Goal: Submit feedback/report problem

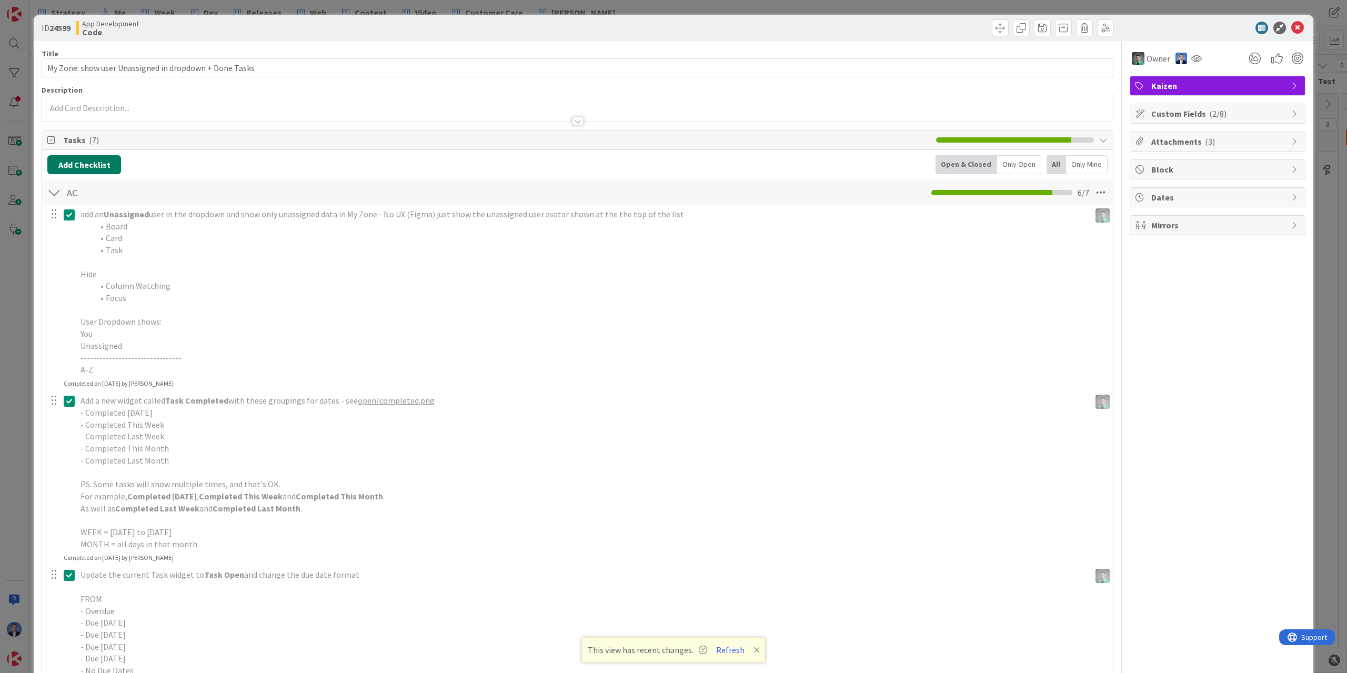
click at [99, 164] on button "Add Checklist" at bounding box center [84, 164] width 74 height 19
type input "Beta Feedback"
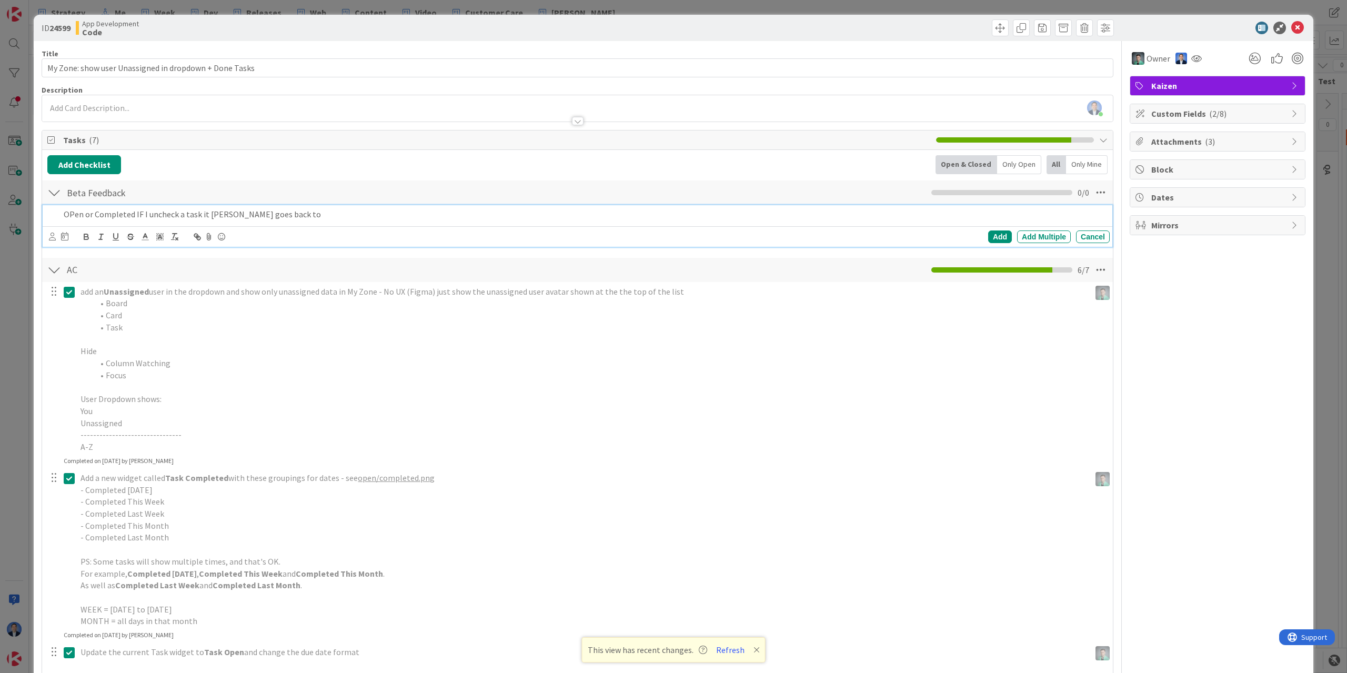
click at [75, 213] on p "OPen or Completed IF I uncheck a task it [PERSON_NAME] goes back to" at bounding box center [584, 214] width 1041 height 12
click at [295, 212] on p "Open or Completed IF I uncheck a task it never goes back to" at bounding box center [584, 214] width 1041 height 12
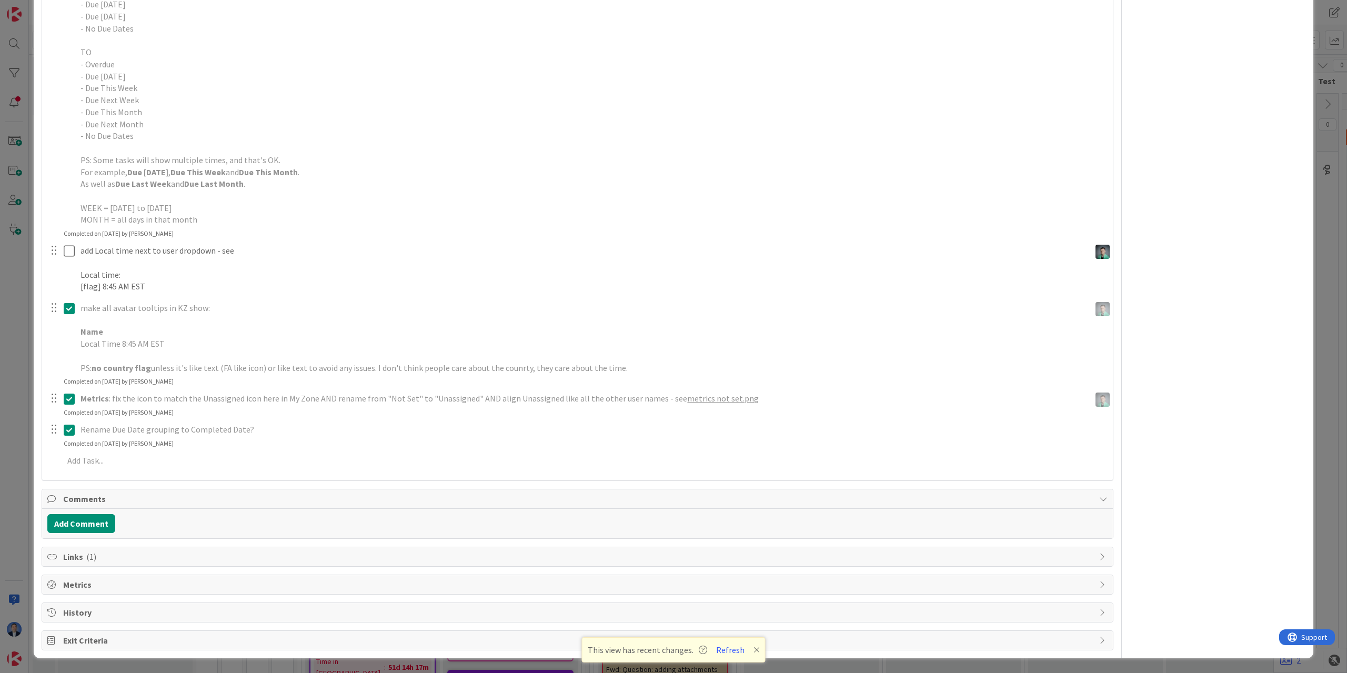
scroll to position [593, 0]
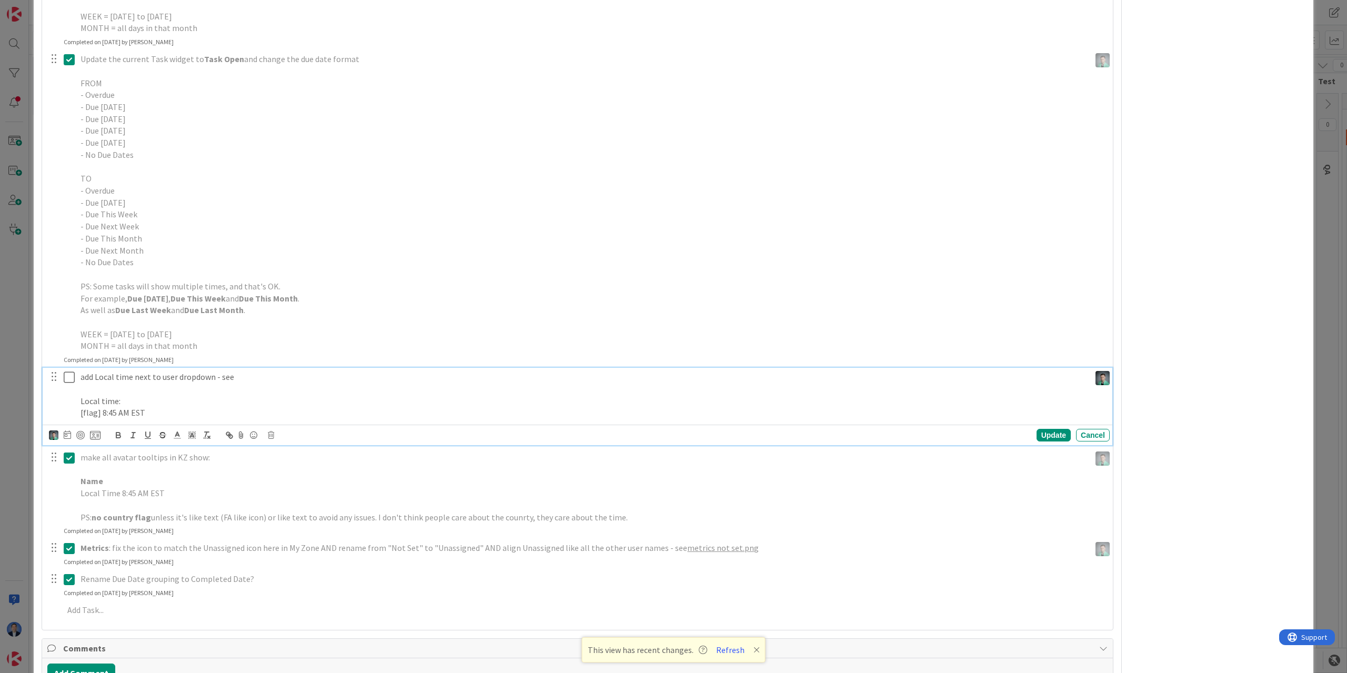
click at [241, 381] on p "add Local time next to user dropdown - see" at bounding box center [582, 377] width 1005 height 12
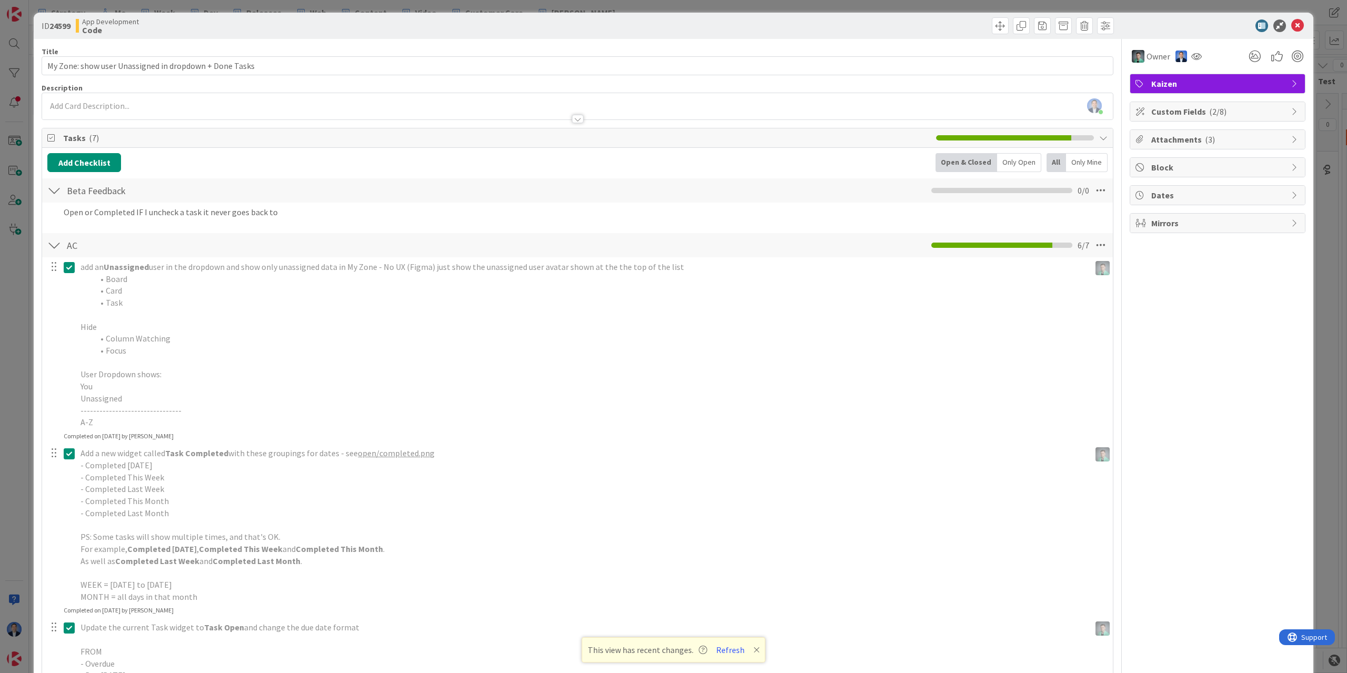
scroll to position [0, 0]
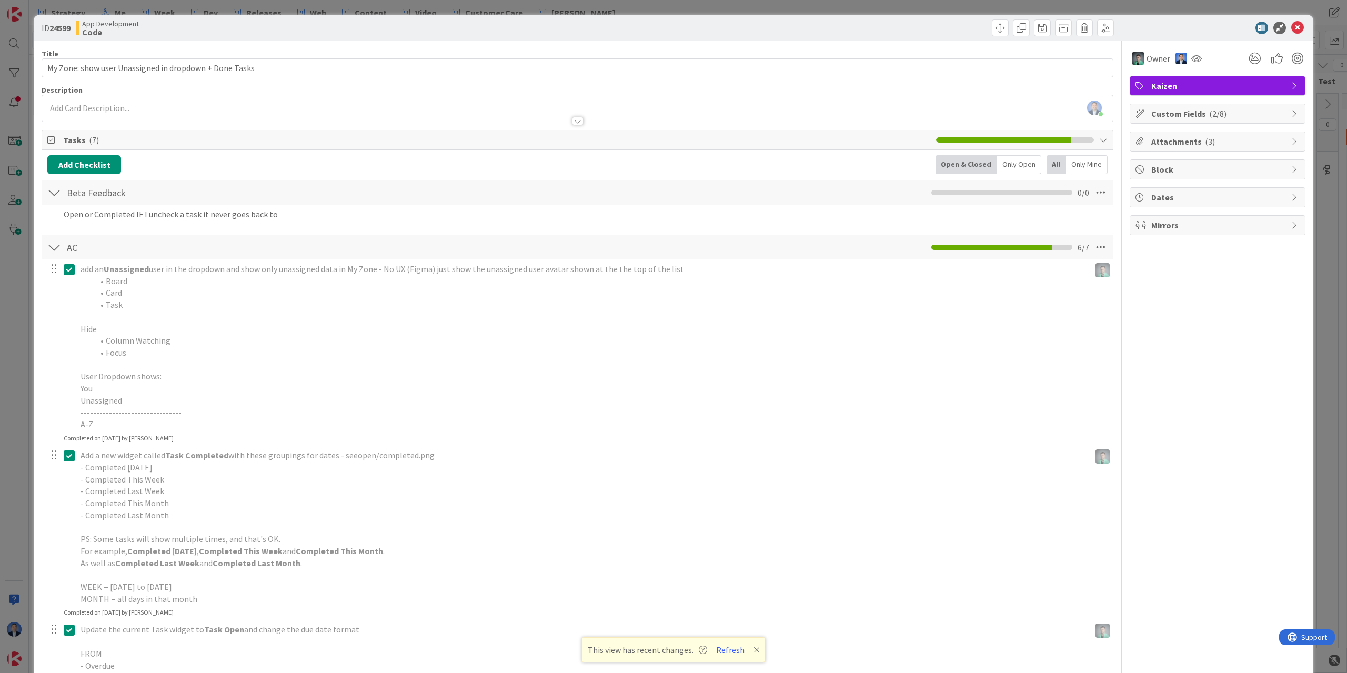
click at [1226, 138] on span "Attachments ( 3 )" at bounding box center [1218, 141] width 135 height 13
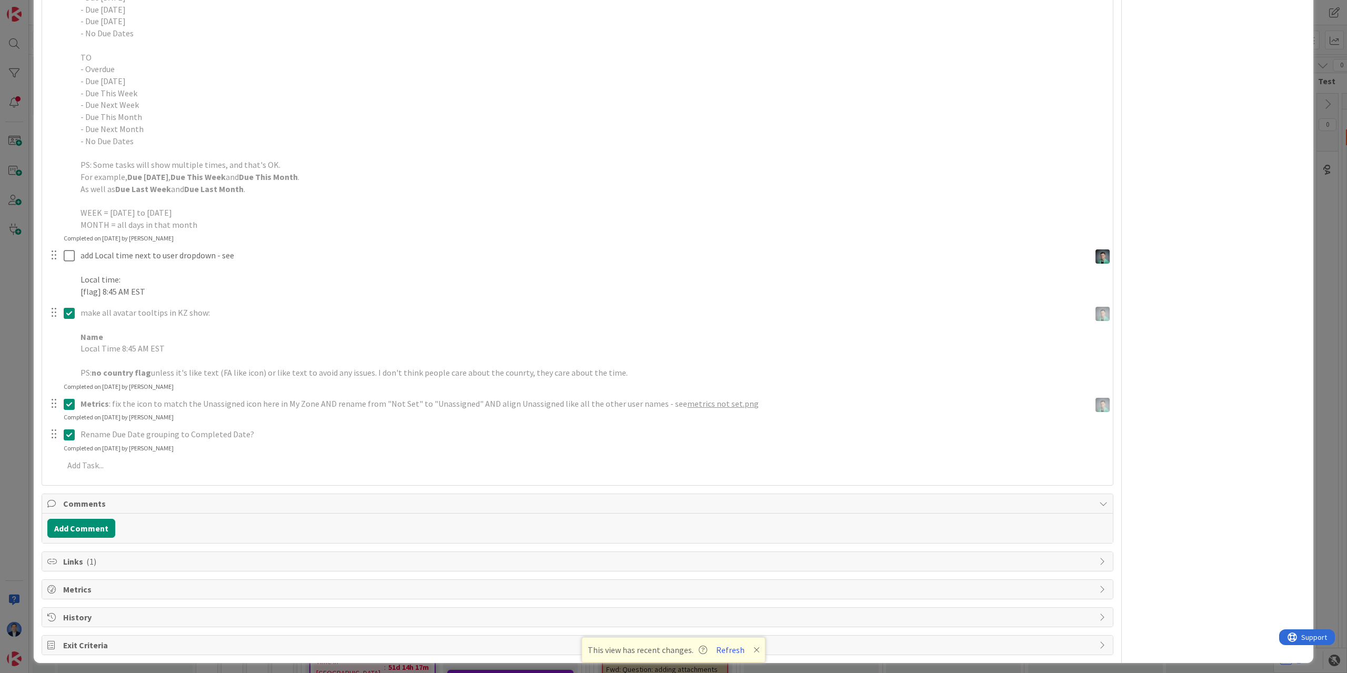
scroll to position [696, 0]
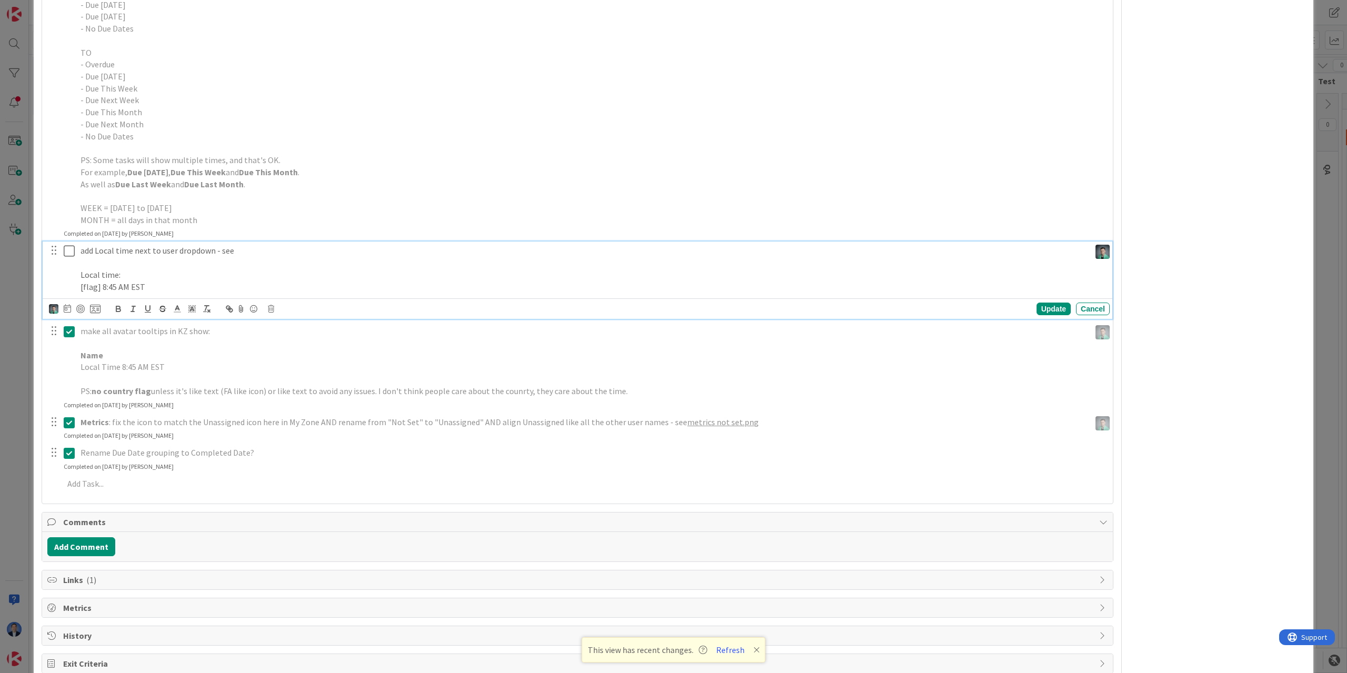
click at [255, 254] on p "add Local time next to user dropdown - see" at bounding box center [582, 251] width 1005 height 12
click at [240, 311] on icon at bounding box center [241, 308] width 13 height 15
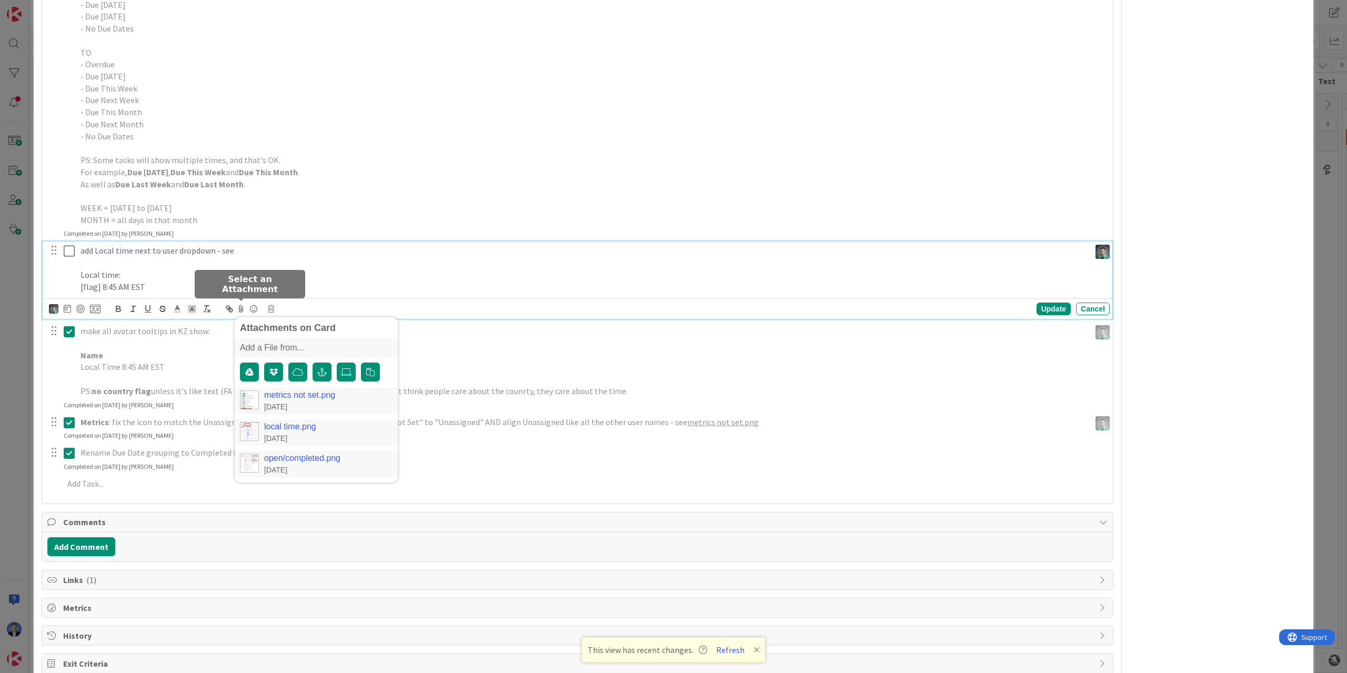
click at [288, 425] on link "local time.png" at bounding box center [290, 426] width 52 height 9
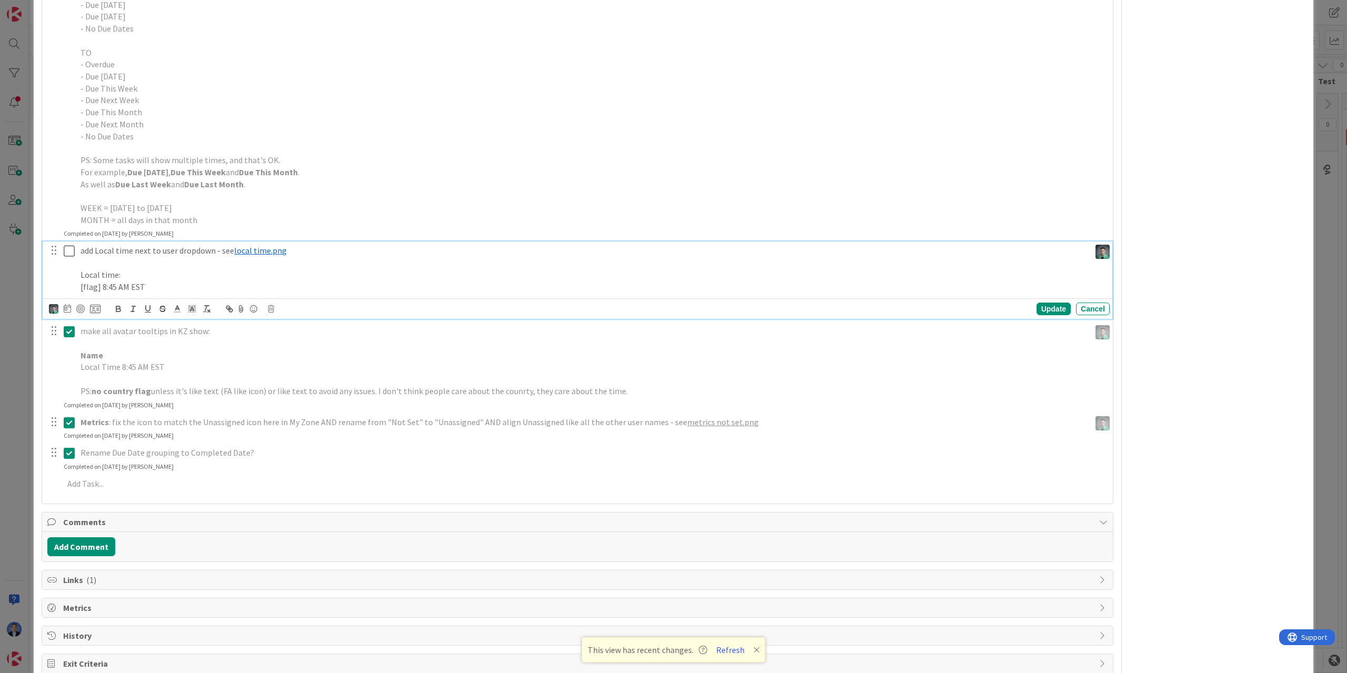
click at [1171, 181] on div "Owner Kaizen Custom Fields ( 2/8 ) Attachments ( 3 ) metrics not set.png [DATE]…" at bounding box center [1217, 9] width 176 height 1329
drag, startPoint x: 332, startPoint y: 252, endPoint x: 370, endPoint y: 256, distance: 38.1
click at [332, 252] on p "add Local time next to user dropdown - see ﻿ local time.png ﻿" at bounding box center [582, 251] width 1005 height 12
click at [1049, 312] on div "Update" at bounding box center [1053, 308] width 34 height 13
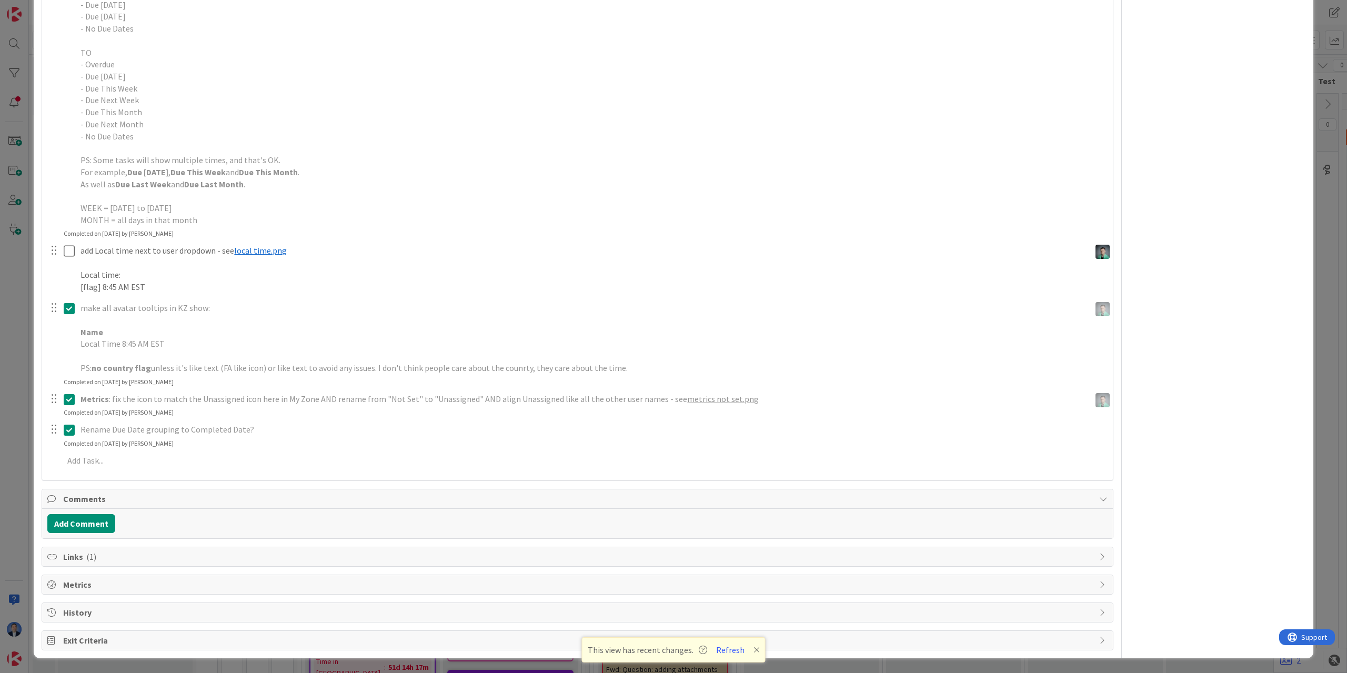
scroll to position [191, 0]
